Goal: Find specific page/section: Find specific page/section

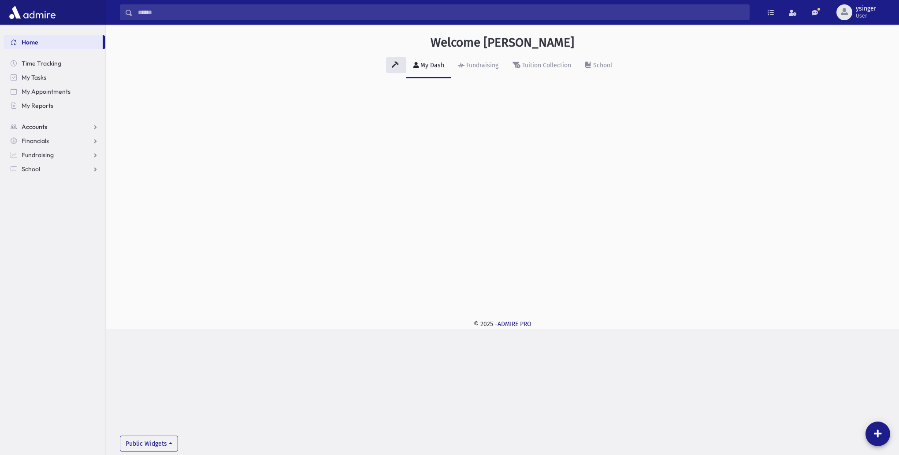
click at [35, 127] on span "Accounts" at bounding box center [35, 127] width 26 height 8
click at [37, 140] on span "Account List" at bounding box center [43, 141] width 34 height 8
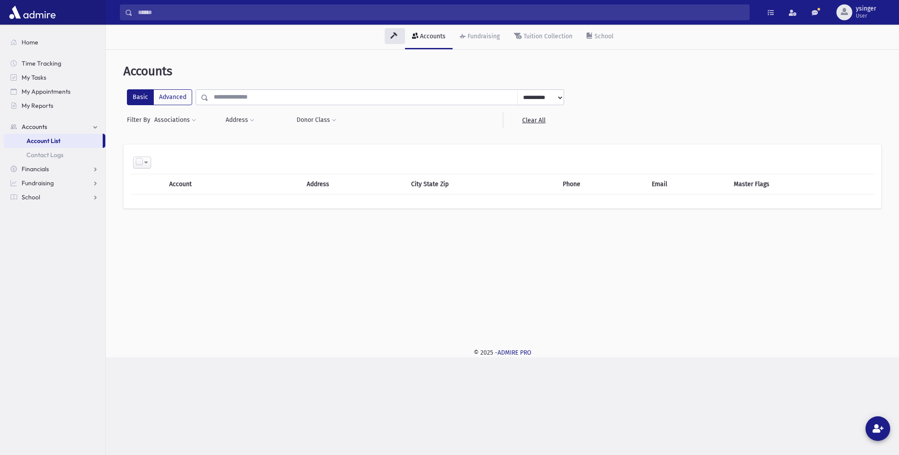
click at [233, 92] on input "text" at bounding box center [362, 97] width 309 height 16
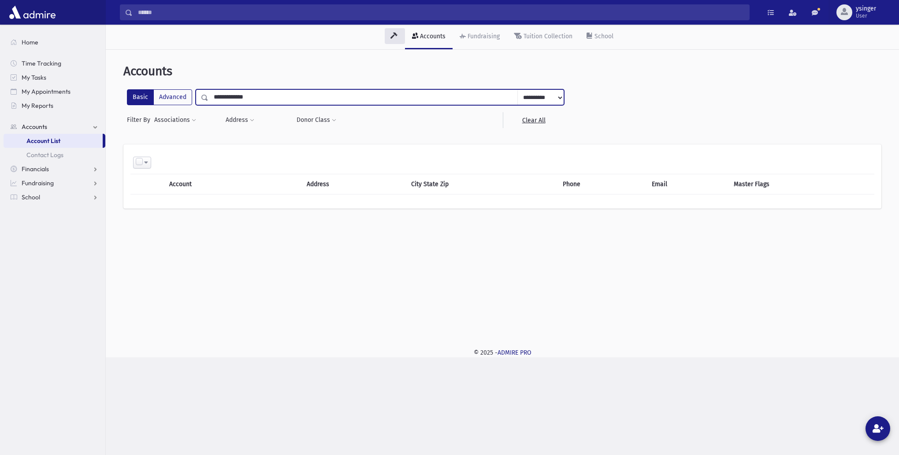
type input "**********"
